Goal: Task Accomplishment & Management: Manage account settings

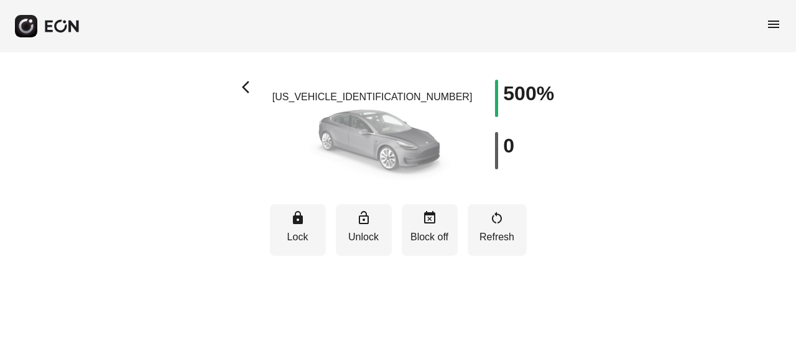
click at [519, 92] on h1 "500%" at bounding box center [528, 93] width 51 height 15
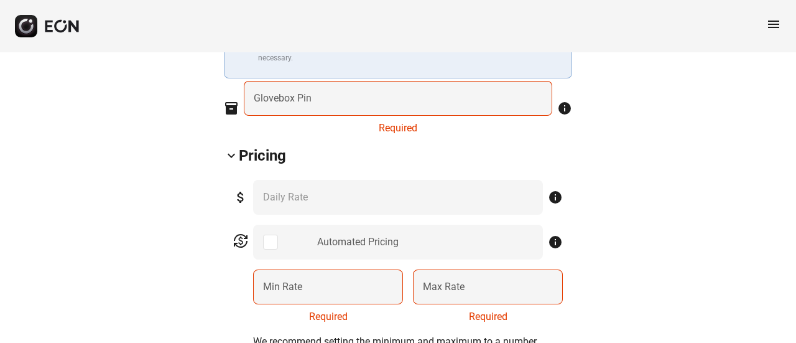
scroll to position [393, 0]
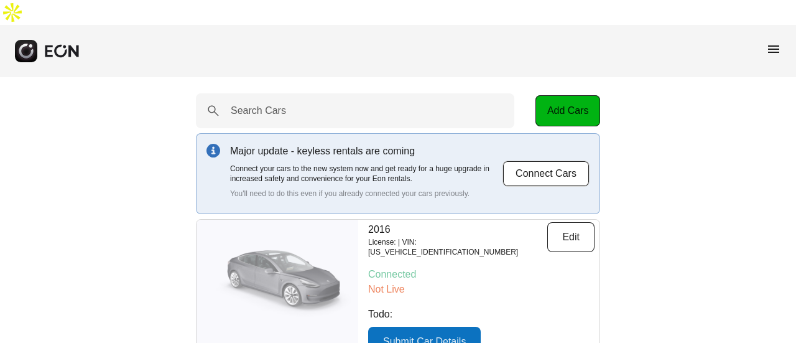
click at [767, 42] on span "menu" at bounding box center [773, 49] width 15 height 15
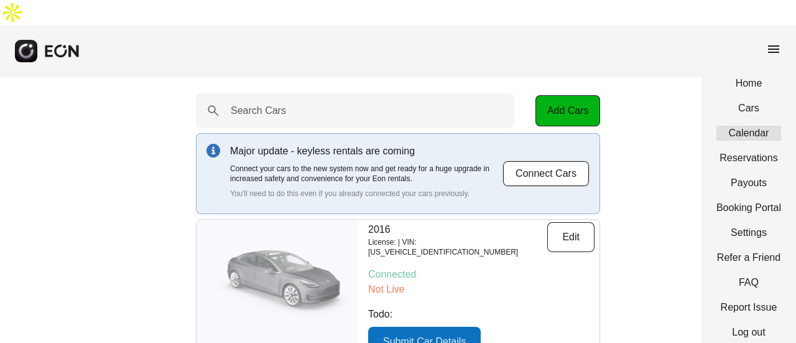
click at [750, 126] on link "Calendar" at bounding box center [748, 133] width 65 height 15
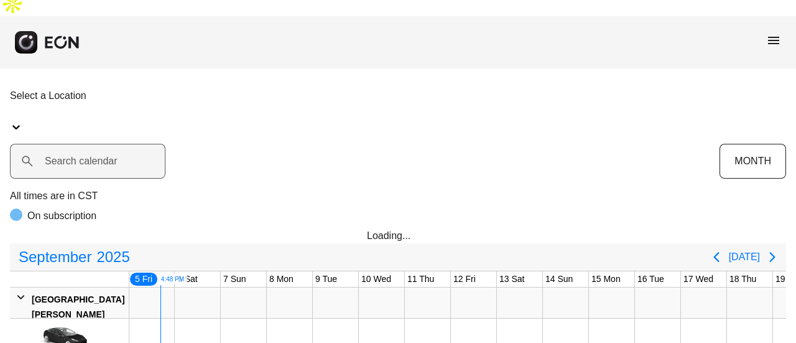
scroll to position [56, 0]
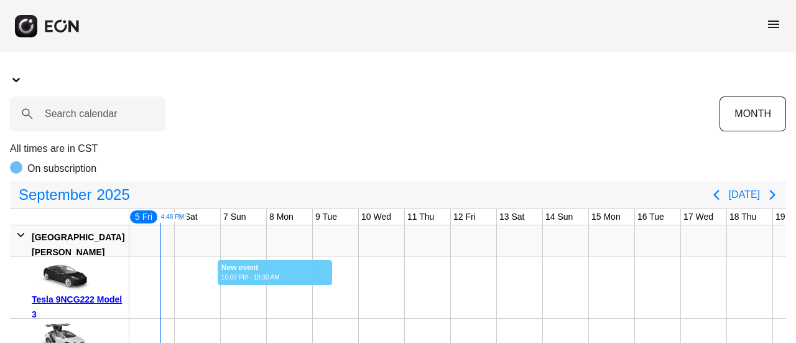
drag, startPoint x: 217, startPoint y: 230, endPoint x: 237, endPoint y: 231, distance: 19.9
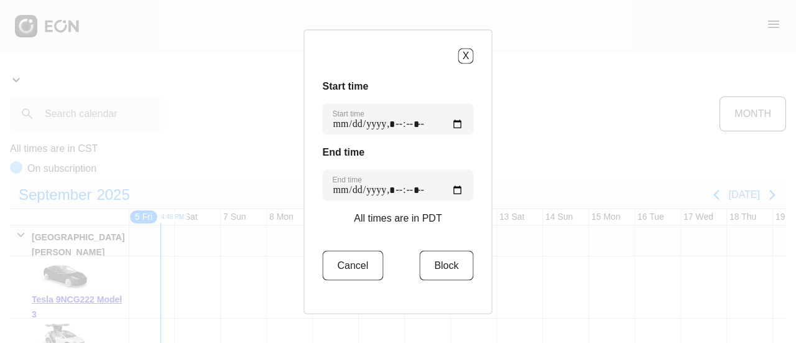
click at [459, 56] on div "X" at bounding box center [398, 56] width 151 height 16
click at [471, 57] on button "X" at bounding box center [466, 56] width 16 height 16
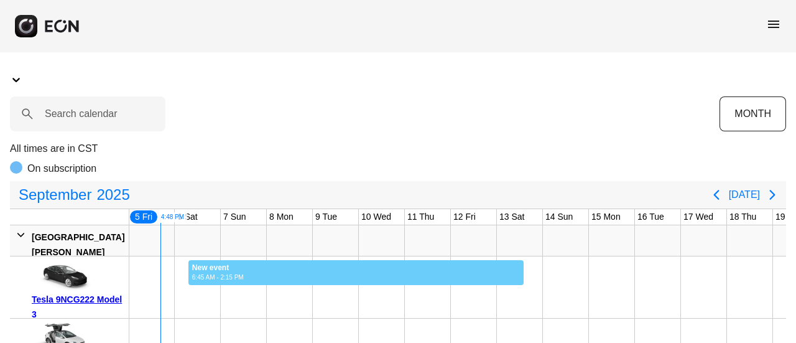
drag, startPoint x: 188, startPoint y: 238, endPoint x: 534, endPoint y: 233, distance: 345.8
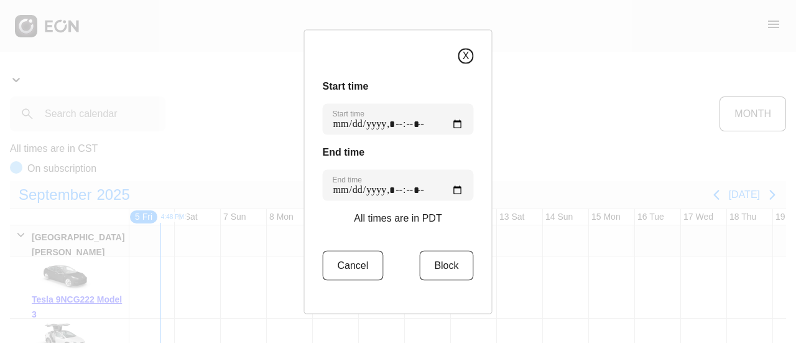
click at [461, 53] on button "X" at bounding box center [466, 56] width 16 height 16
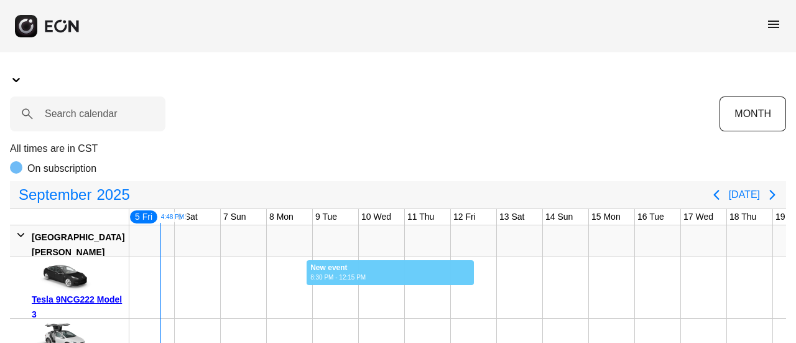
drag, startPoint x: 474, startPoint y: 245, endPoint x: 306, endPoint y: 225, distance: 169.1
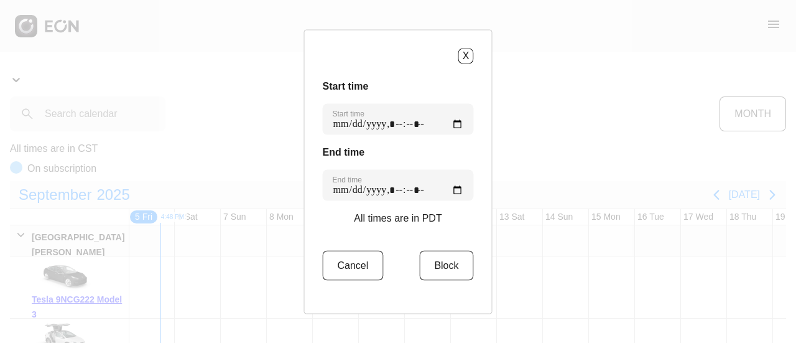
drag, startPoint x: 306, startPoint y: 225, endPoint x: 554, endPoint y: 49, distance: 303.7
click at [554, 49] on div "X Start time Start time End time End time All times are in PDT Cancel Block" at bounding box center [398, 171] width 796 height 343
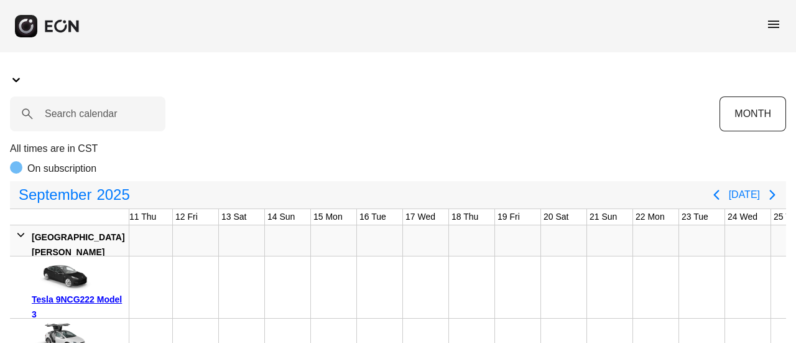
scroll to position [0, 0]
drag, startPoint x: 490, startPoint y: 223, endPoint x: 236, endPoint y: 225, distance: 254.4
click at [777, 16] on div "menu" at bounding box center [398, 26] width 796 height 52
click at [771, 25] on span "menu" at bounding box center [773, 24] width 15 height 15
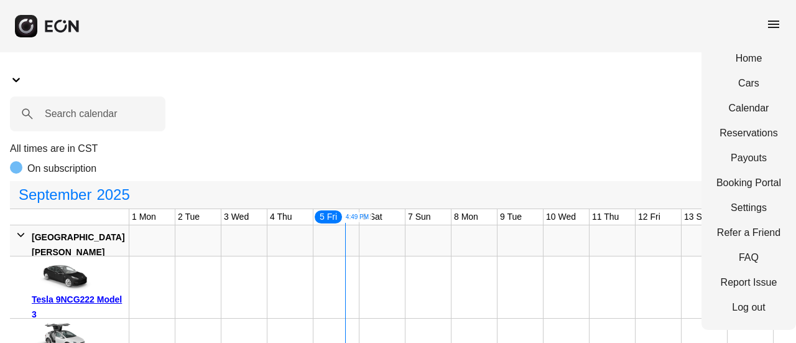
click at [249, 141] on div "All times are in CST On subscription" at bounding box center [398, 161] width 776 height 40
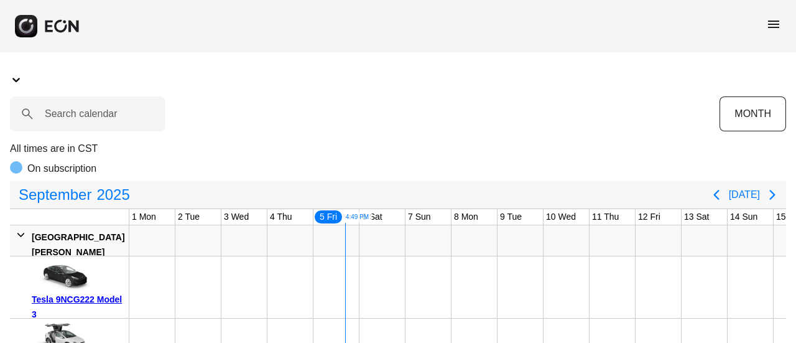
click at [68, 261] on img at bounding box center [63, 276] width 62 height 31
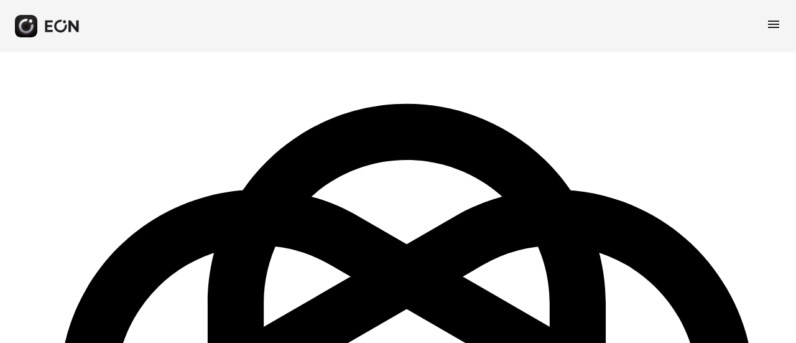
scroll to position [63, 0]
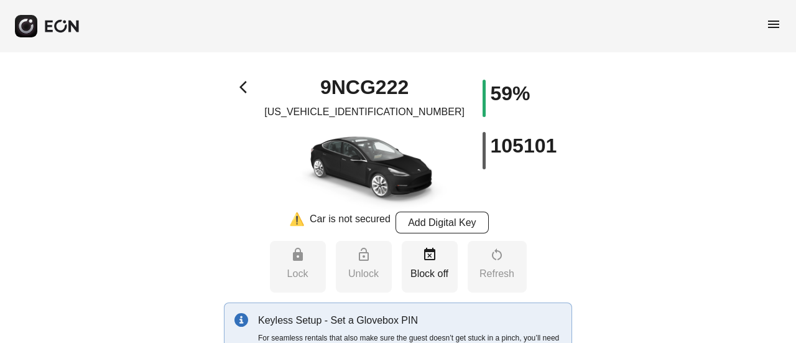
type input "**********"
type Seats "*"
type Pin "****"
type Rate "***"
type Book "*"
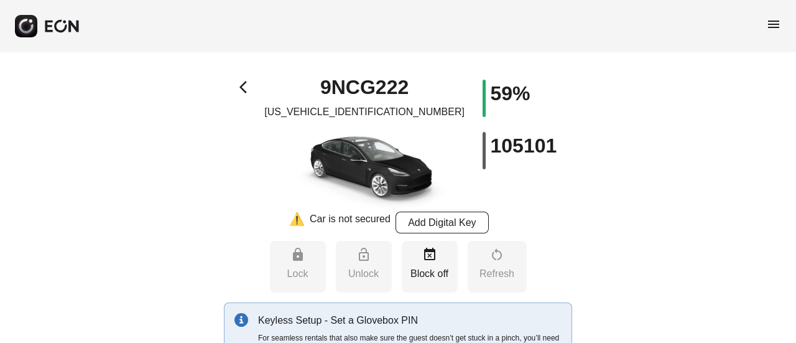
type Plate "*******"
type Drive "****"
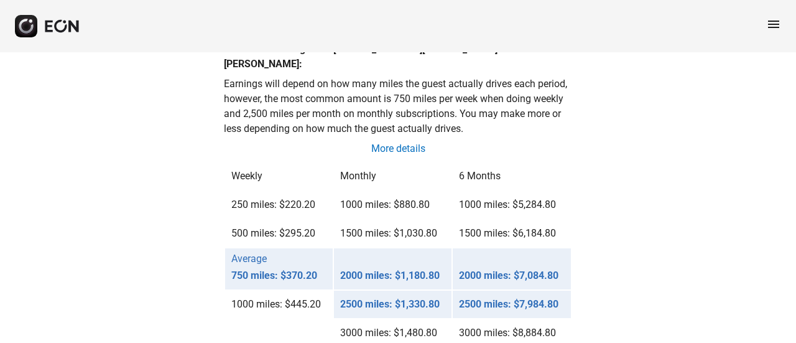
scroll to position [1037, 0]
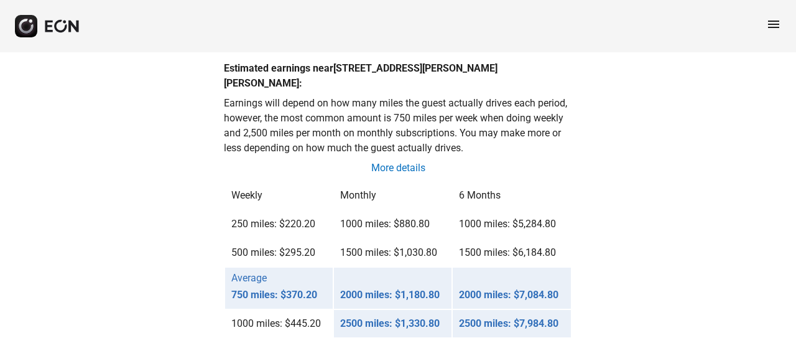
click at [340, 210] on td "1000 miles: $880.80" at bounding box center [393, 223] width 118 height 27
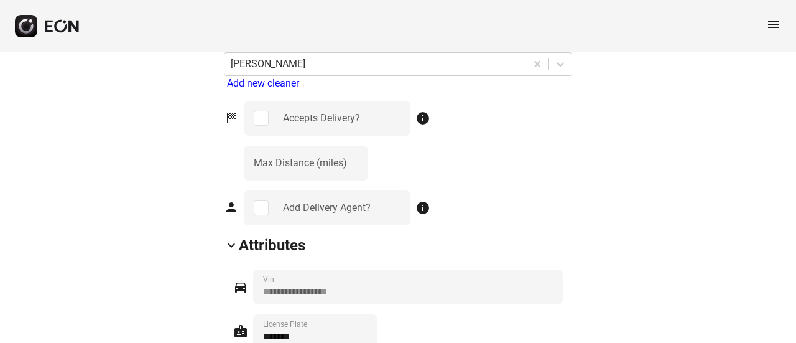
scroll to position [1156, 0]
